Goal: Task Accomplishment & Management: Manage account settings

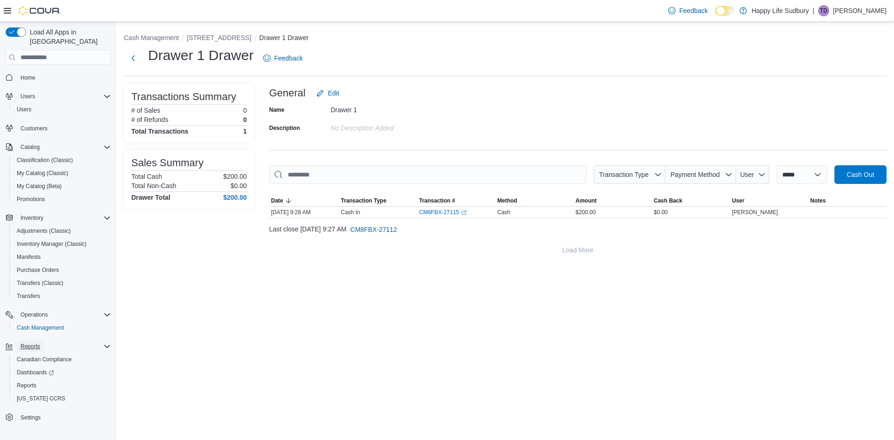
click at [28, 343] on span "Reports" at bounding box center [30, 346] width 20 height 7
click at [35, 344] on div "Reports" at bounding box center [58, 346] width 105 height 17
click at [36, 343] on span "Reports" at bounding box center [30, 346] width 20 height 7
click at [33, 382] on span "Reports" at bounding box center [27, 385] width 20 height 7
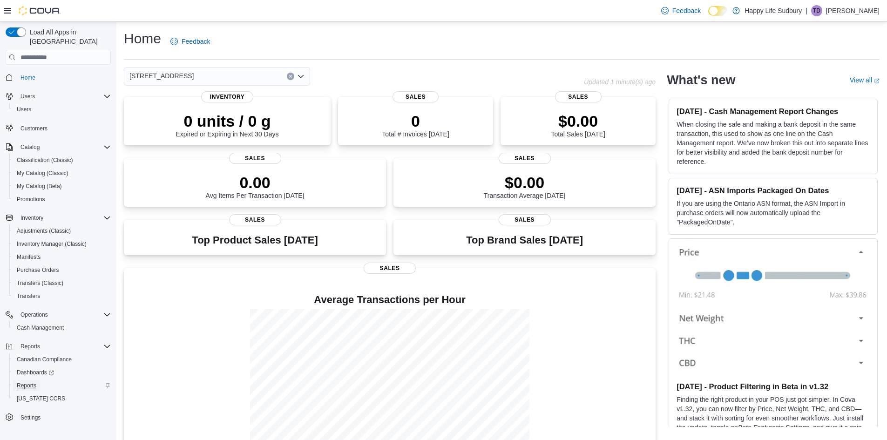
click at [26, 382] on span "Reports" at bounding box center [27, 385] width 20 height 7
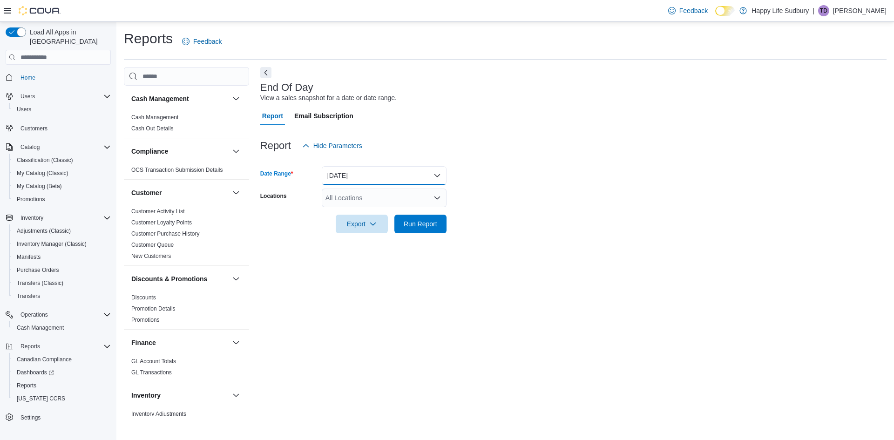
click at [373, 171] on button "[DATE]" at bounding box center [384, 175] width 125 height 19
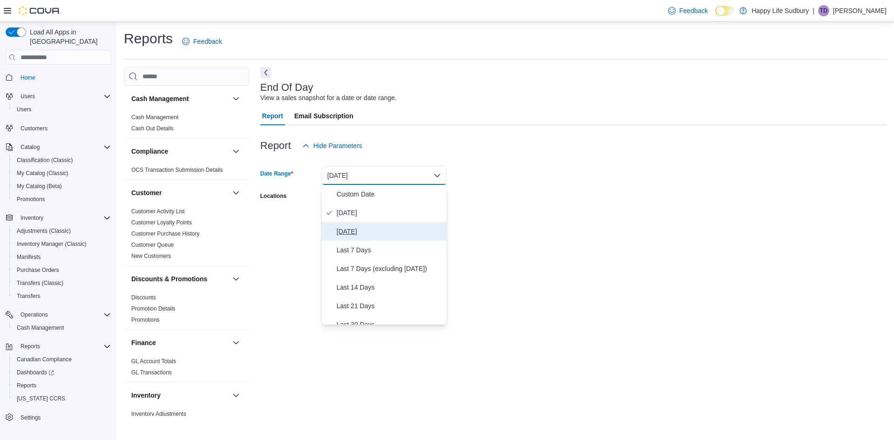
click at [357, 236] on span "[DATE]" at bounding box center [390, 231] width 106 height 11
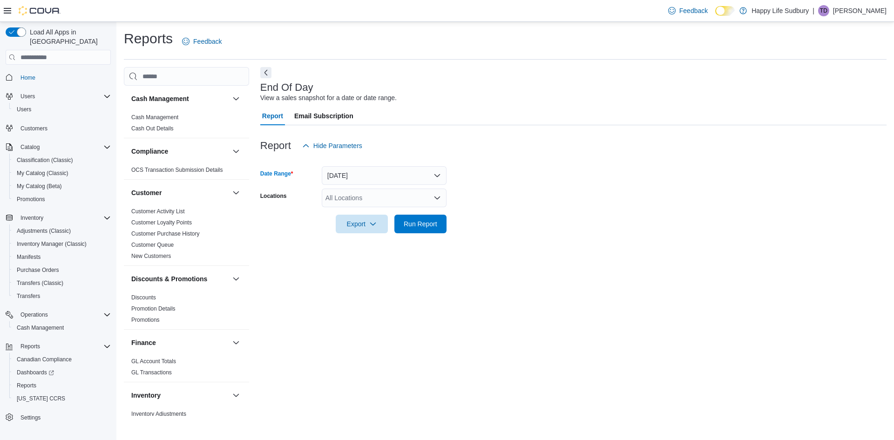
click at [358, 200] on div "All Locations" at bounding box center [384, 198] width 125 height 19
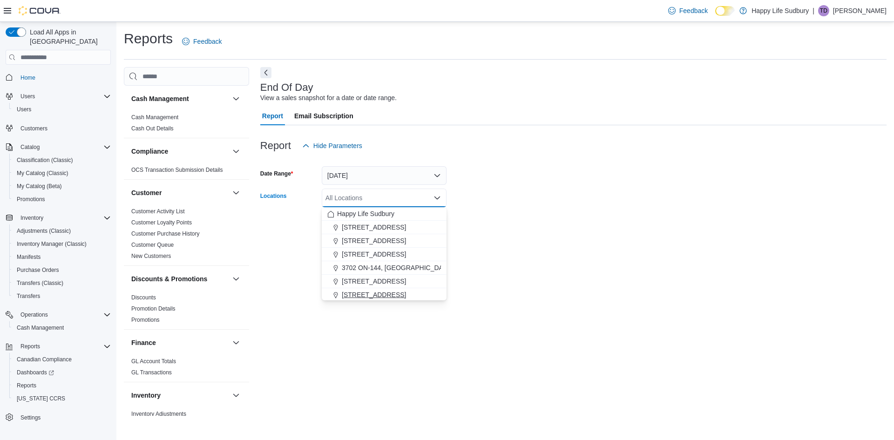
click at [387, 292] on span "[STREET_ADDRESS]" at bounding box center [374, 294] width 64 height 9
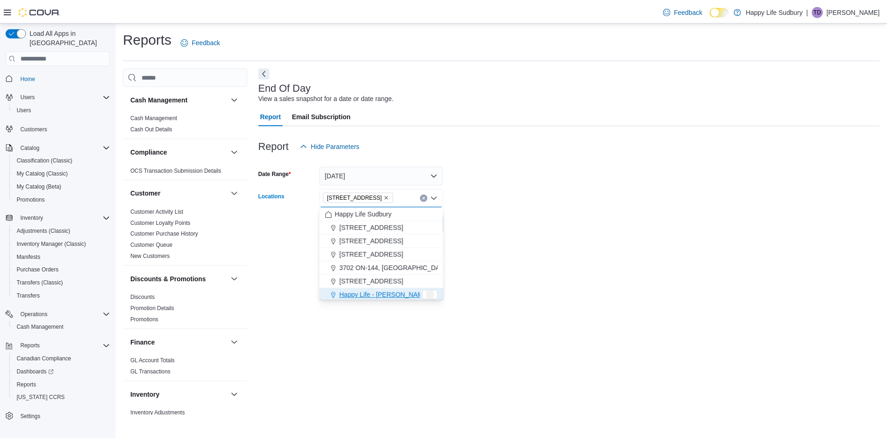
scroll to position [1, 0]
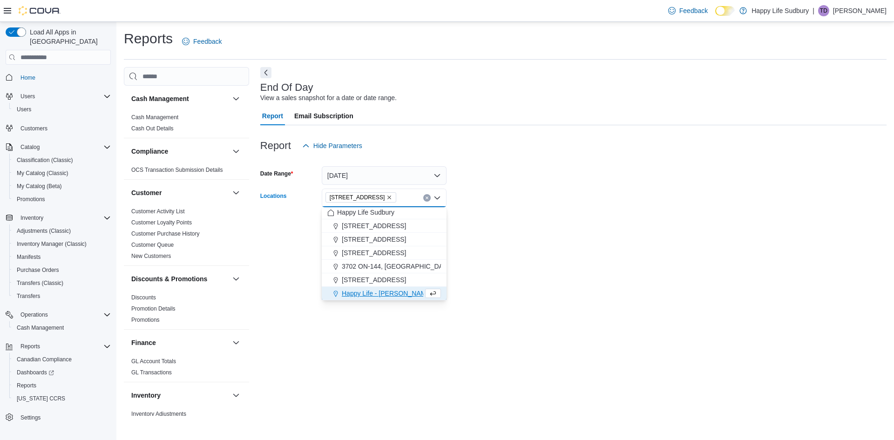
click at [530, 268] on div "End Of Day View a sales snapshot for a date or date range. Report Email Subscri…" at bounding box center [573, 241] width 626 height 349
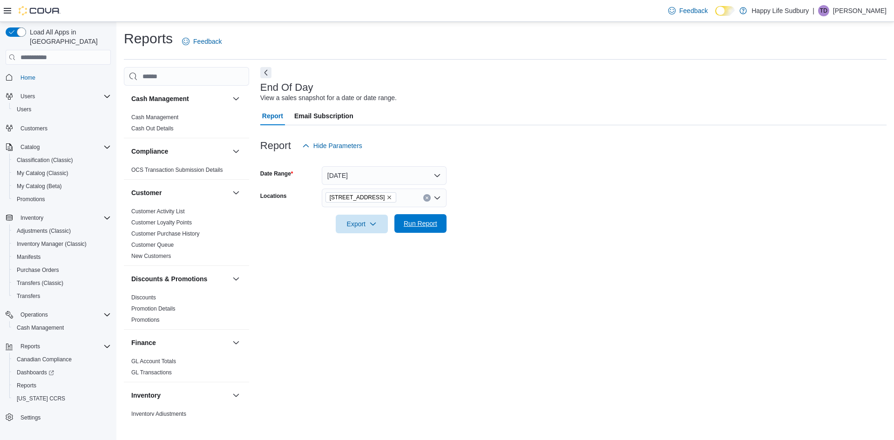
click at [425, 221] on span "Run Report" at bounding box center [421, 223] width 34 height 9
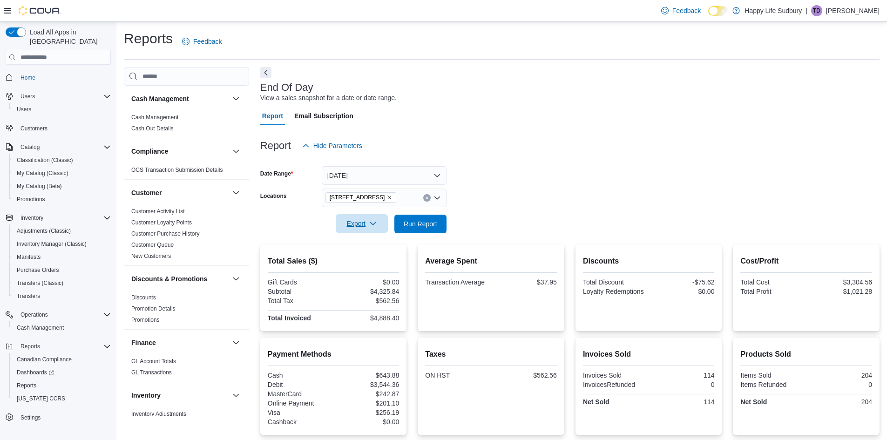
click at [366, 217] on span "Export" at bounding box center [361, 223] width 41 height 19
click at [371, 258] on span "Export to Pdf" at bounding box center [363, 261] width 42 height 7
click at [46, 324] on span "Cash Management" at bounding box center [40, 327] width 47 height 7
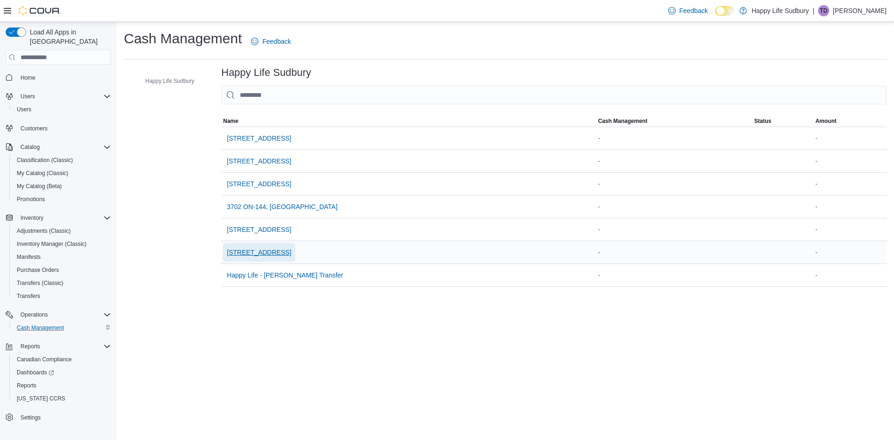
click at [238, 249] on span "[STREET_ADDRESS]" at bounding box center [259, 252] width 64 height 9
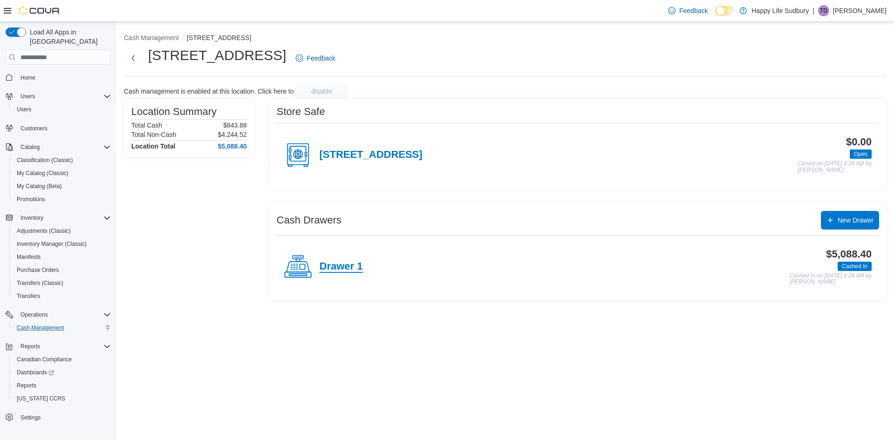
click at [343, 263] on h4 "Drawer 1" at bounding box center [340, 267] width 43 height 12
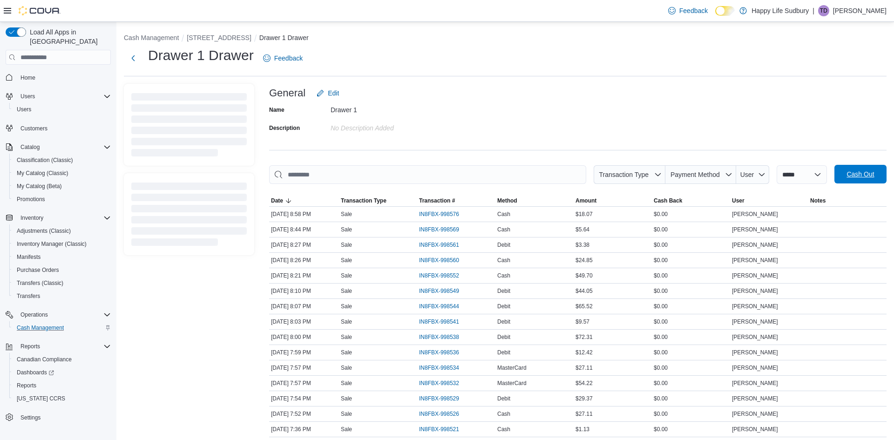
click at [854, 177] on span "Cash Out" at bounding box center [860, 174] width 27 height 9
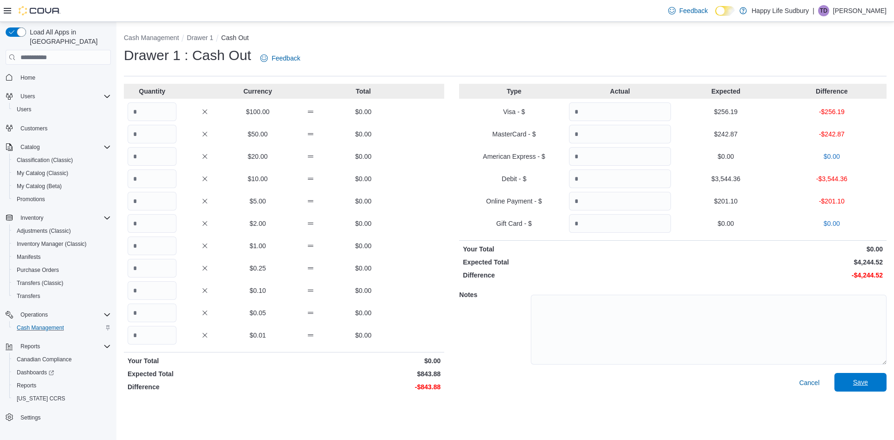
click at [862, 388] on span "Save" at bounding box center [860, 382] width 41 height 19
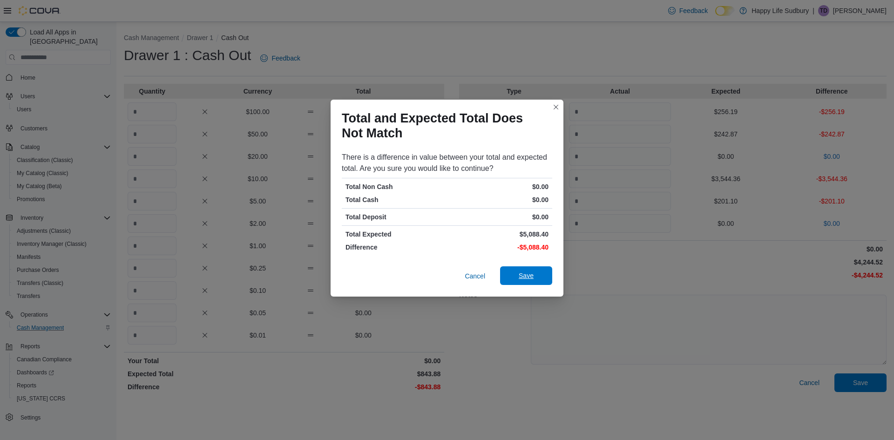
click at [524, 271] on span "Save" at bounding box center [526, 275] width 15 height 9
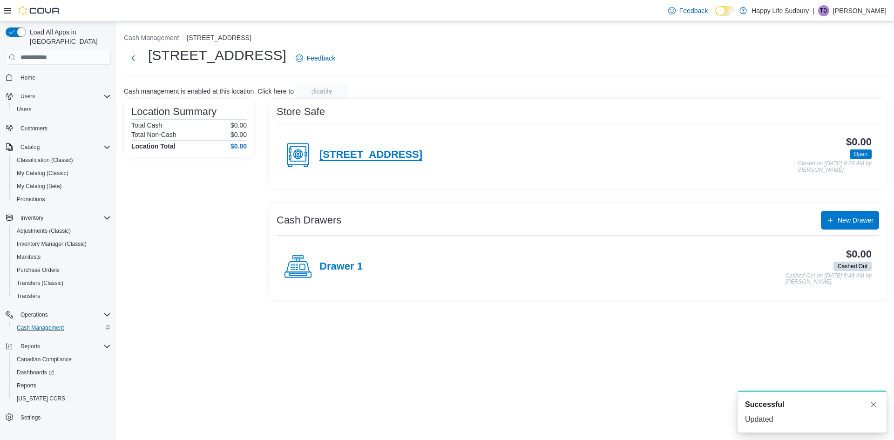
click at [340, 156] on h4 "[STREET_ADDRESS]" at bounding box center [370, 155] width 103 height 12
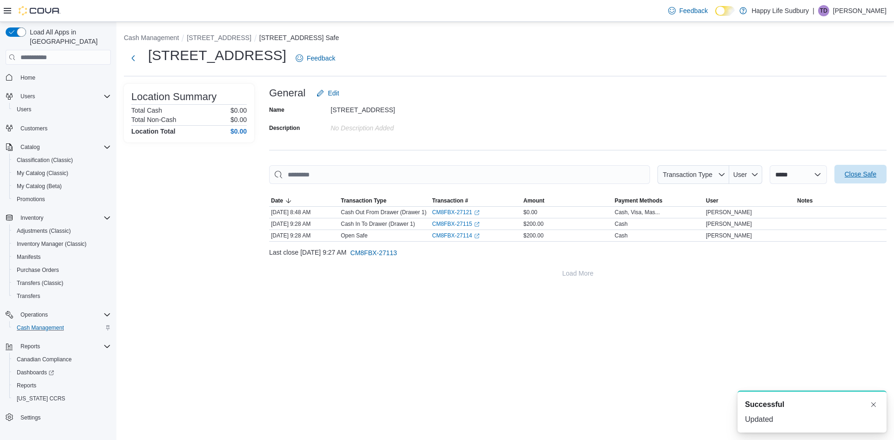
click at [874, 179] on span "Close Safe" at bounding box center [860, 174] width 41 height 19
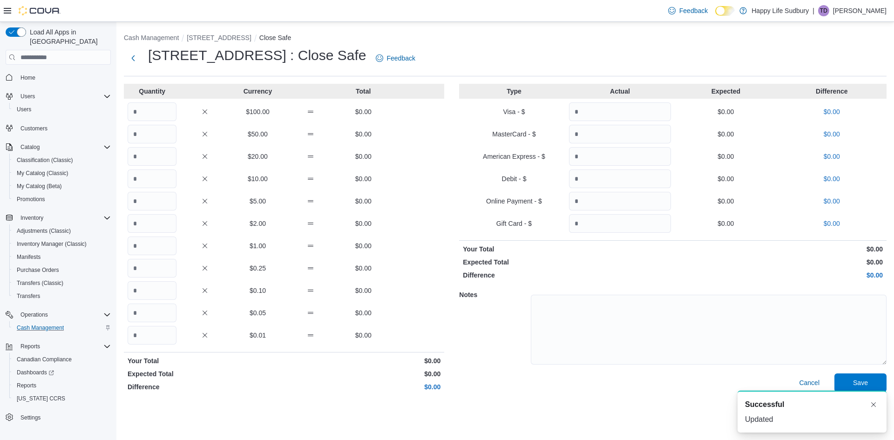
click at [177, 105] on div "$100.00 $0.00" at bounding box center [284, 111] width 320 height 19
click at [174, 107] on input "Quantity" at bounding box center [152, 111] width 49 height 19
type input "*"
click at [851, 381] on span "Save" at bounding box center [860, 382] width 41 height 19
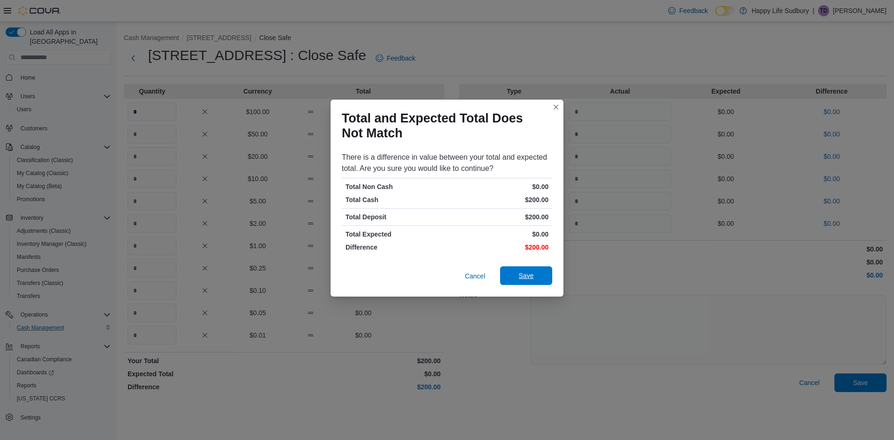
click at [528, 282] on span "Save" at bounding box center [526, 275] width 41 height 19
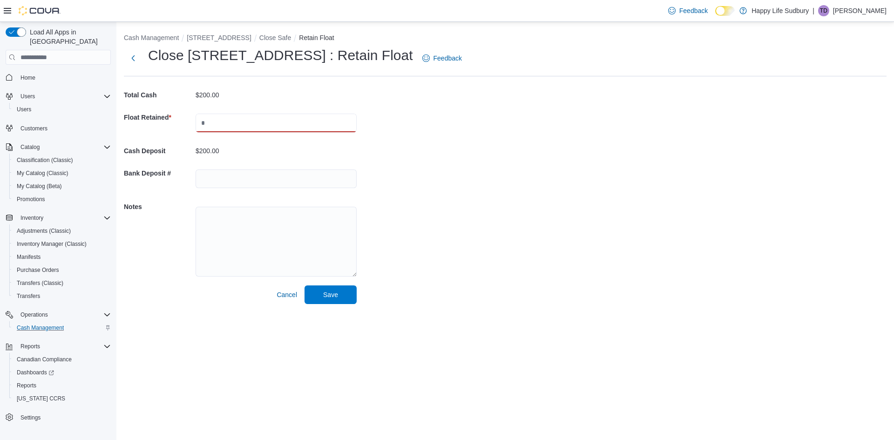
click at [209, 125] on input "text" at bounding box center [276, 123] width 161 height 19
type input "***"
click at [333, 297] on span "Save" at bounding box center [330, 294] width 15 height 9
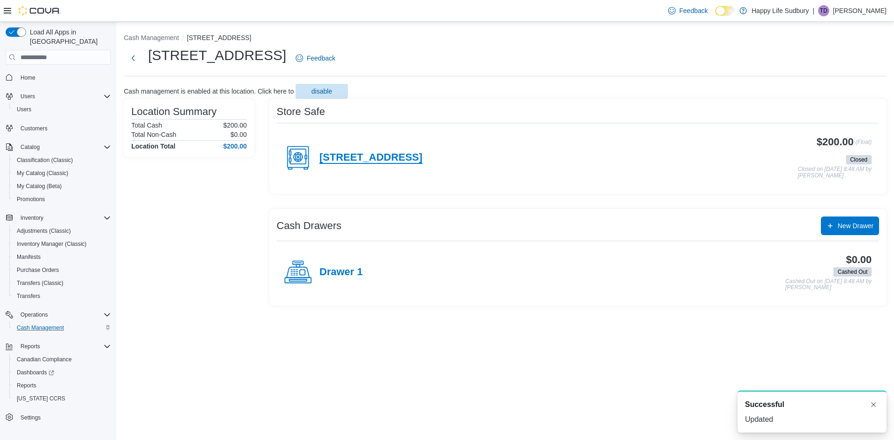
click at [368, 161] on h4 "[STREET_ADDRESS]" at bounding box center [370, 158] width 103 height 12
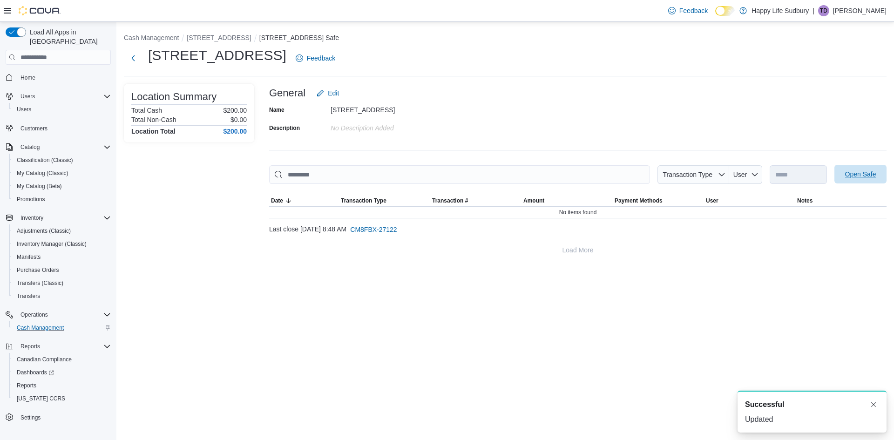
click at [865, 178] on span "Open Safe" at bounding box center [860, 174] width 31 height 9
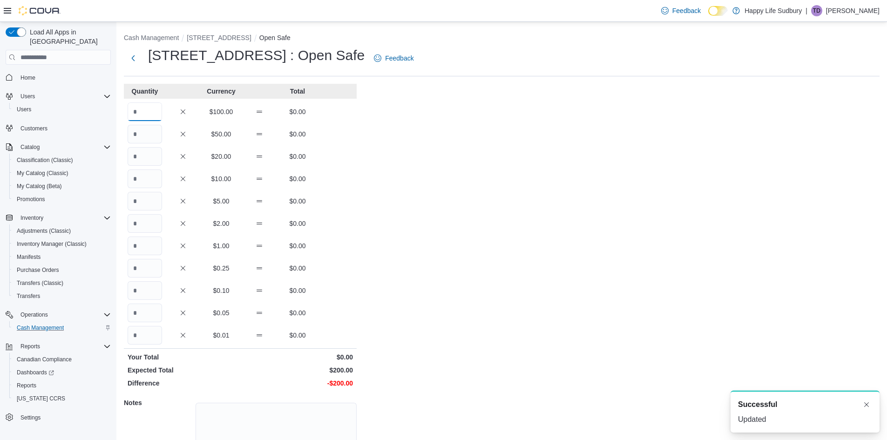
click at [151, 116] on input "Quantity" at bounding box center [145, 111] width 34 height 19
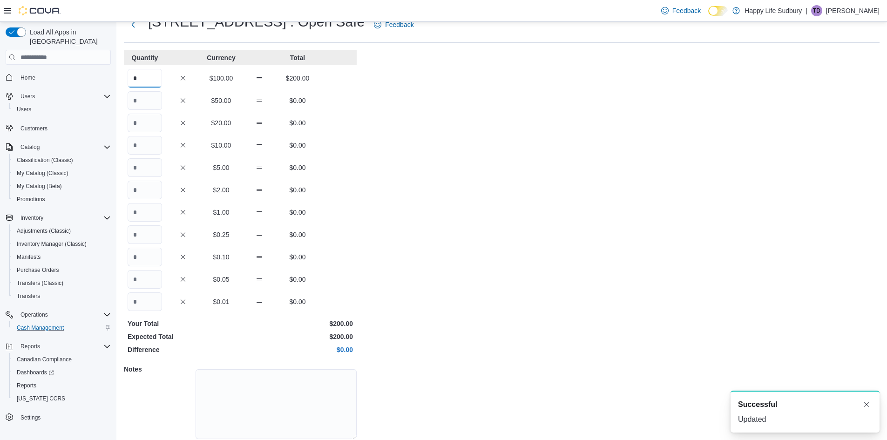
scroll to position [68, 0]
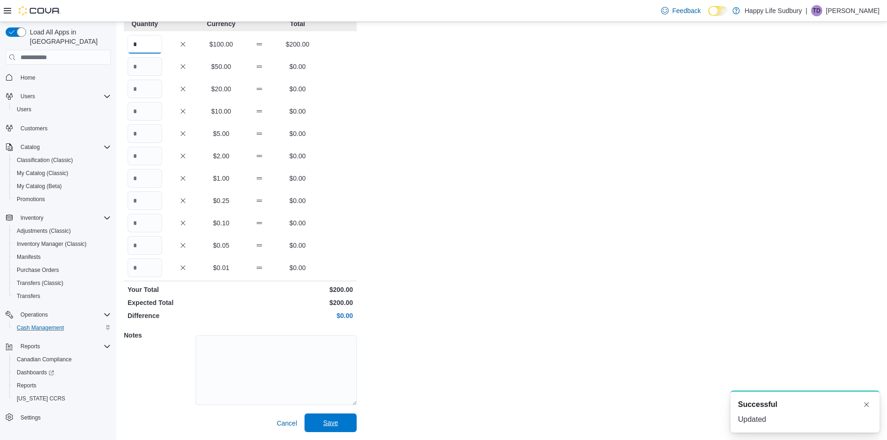
type input "*"
click at [344, 427] on span "Save" at bounding box center [330, 423] width 41 height 19
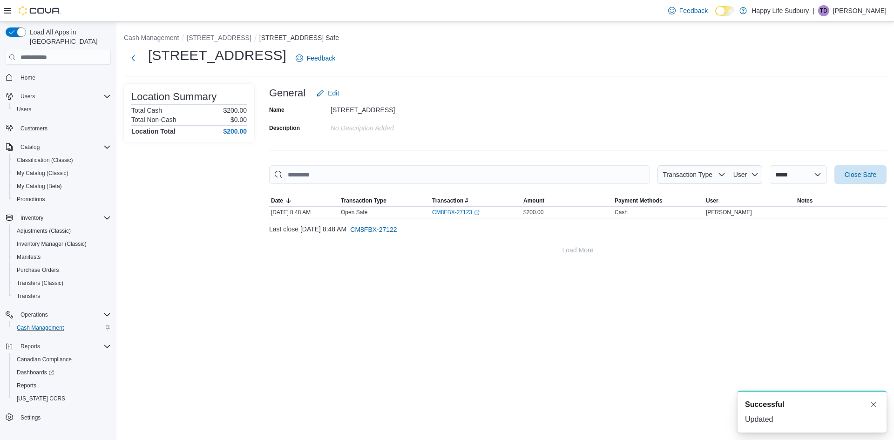
click at [247, 27] on div "**********" at bounding box center [505, 144] width 778 height 245
click at [240, 32] on div "**********" at bounding box center [505, 144] width 778 height 245
click at [242, 41] on button "[STREET_ADDRESS]" at bounding box center [219, 37] width 64 height 7
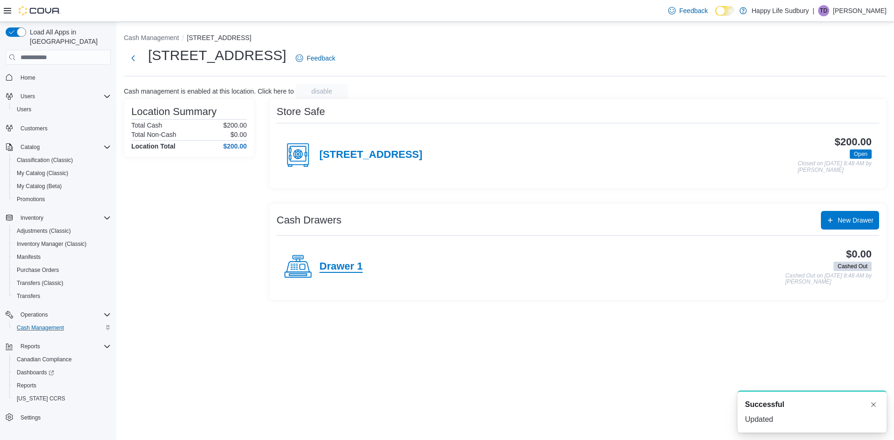
click at [340, 266] on h4 "Drawer 1" at bounding box center [340, 267] width 43 height 12
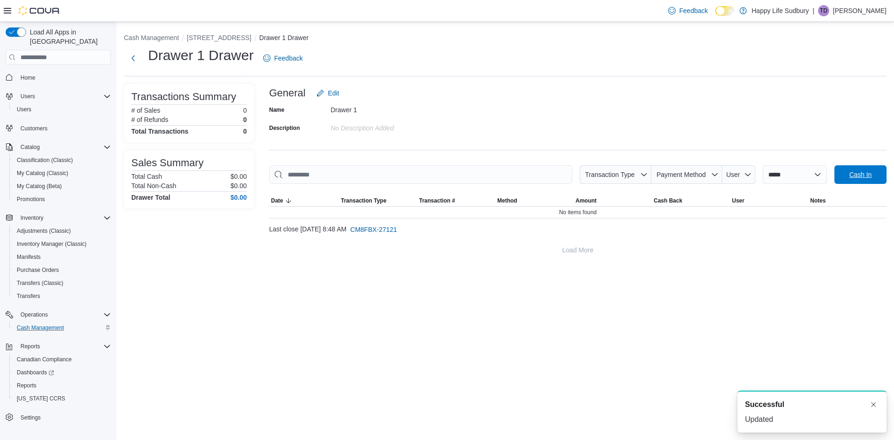
click at [855, 175] on span "Cash In" at bounding box center [860, 174] width 22 height 9
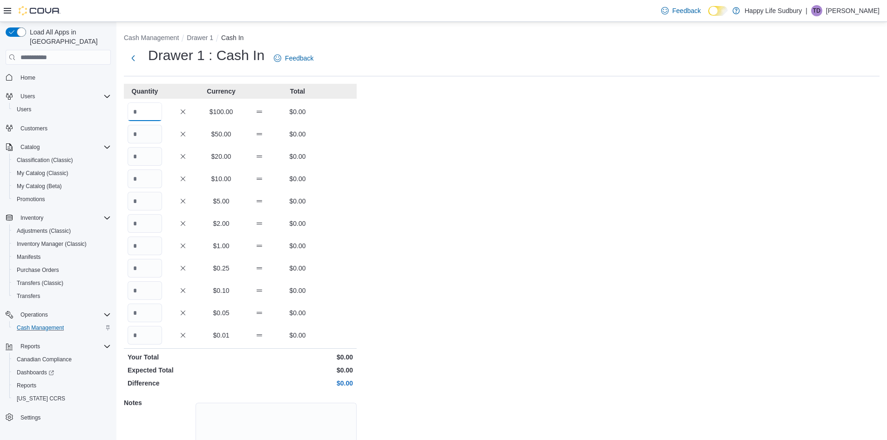
click at [144, 109] on input "Quantity" at bounding box center [145, 111] width 34 height 19
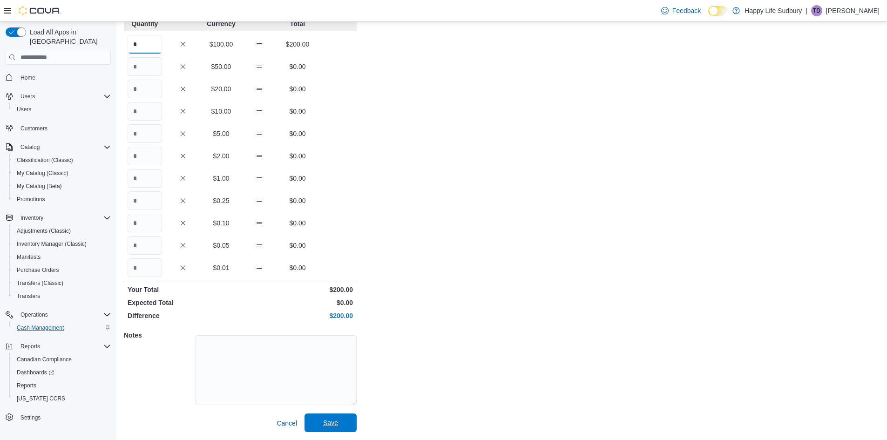
type input "*"
click at [352, 424] on button "Save" at bounding box center [331, 423] width 52 height 19
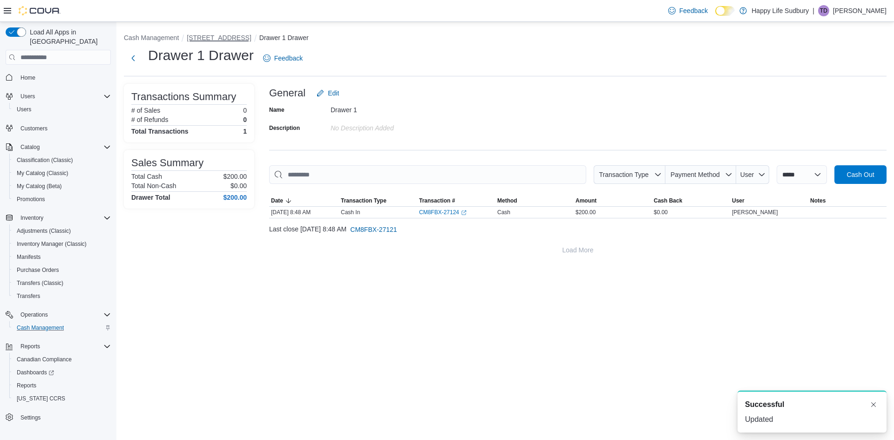
click at [208, 38] on button "[STREET_ADDRESS]" at bounding box center [219, 37] width 64 height 7
